Goal: Task Accomplishment & Management: Manage account settings

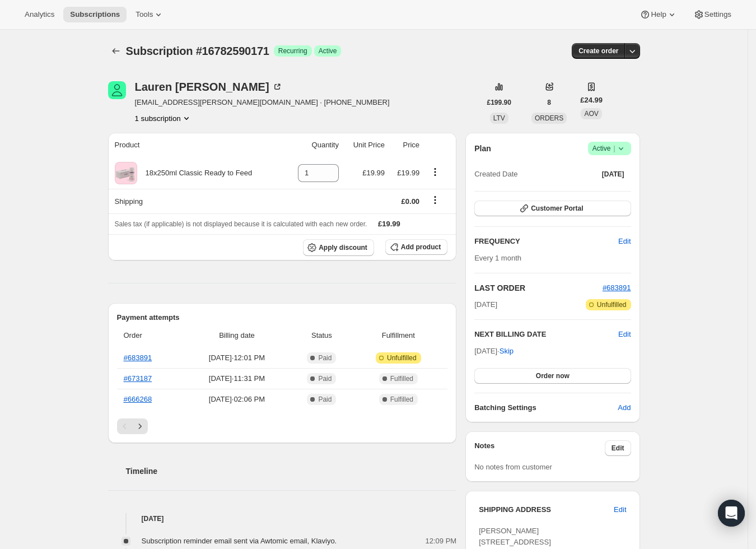
drag, startPoint x: 631, startPoint y: 155, endPoint x: 629, endPoint y: 144, distance: 10.9
click at [631, 154] on div "Plan Success Active | Created Date [DATE]" at bounding box center [552, 162] width 156 height 40
click at [627, 151] on icon at bounding box center [620, 148] width 11 height 11
click at [598, 175] on span "Pause subscription" at bounding box center [609, 170] width 62 height 8
